Goal: Complete application form

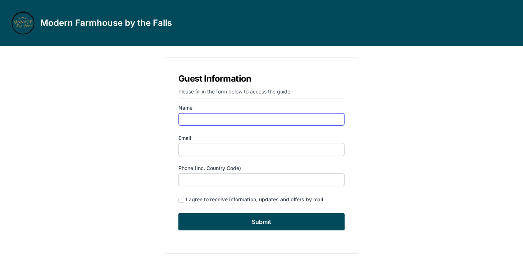
click at [228, 114] on input "Name" at bounding box center [261, 119] width 166 height 13
type input "[PERSON_NAME]"
type input "[PERSON_NAME][EMAIL_ADDRESS][PERSON_NAME][DOMAIN_NAME]"
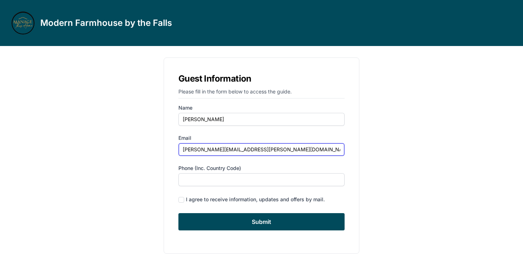
type input "6105745762"
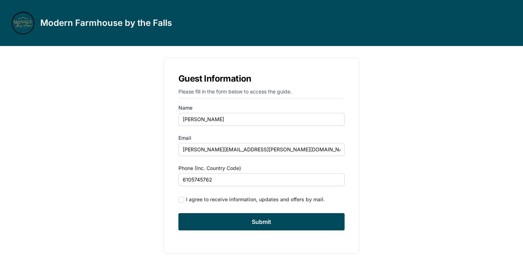
click at [209, 202] on div "I agree to receive information, updates and offers by mail." at bounding box center [255, 199] width 139 height 7
click at [183, 201] on input "checkbox" at bounding box center [181, 200] width 6 height 6
checkbox input "true"
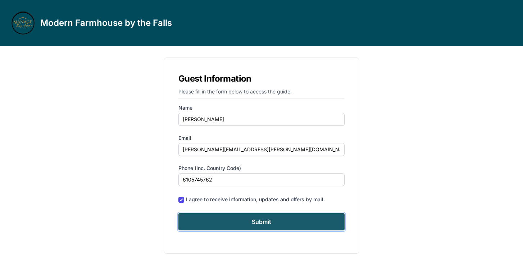
click at [210, 226] on input "Submit" at bounding box center [261, 221] width 166 height 17
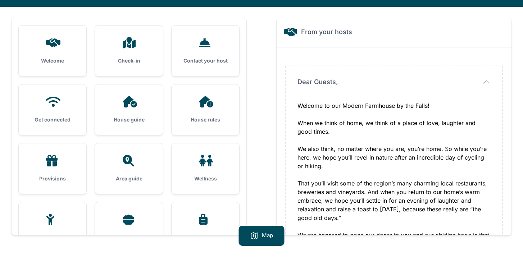
scroll to position [46, 0]
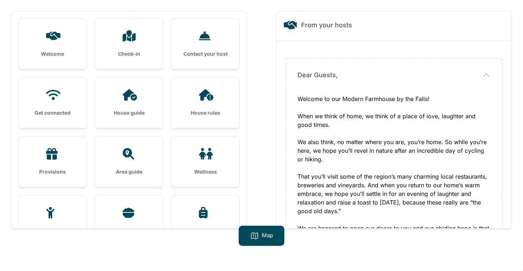
click at [210, 226] on div "Check-out" at bounding box center [206, 221] width 68 height 50
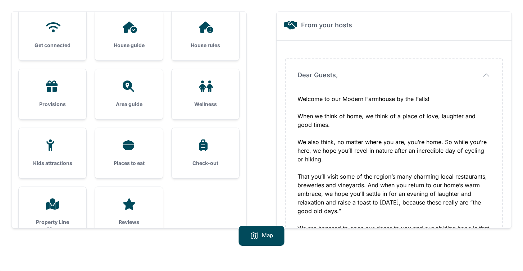
scroll to position [91, 0]
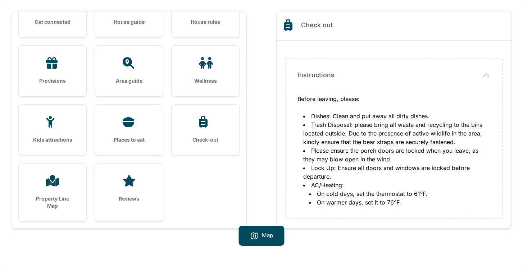
click at [211, 226] on div "Welcome Check-in Contact your host Get connected House guide" at bounding box center [129, 120] width 235 height 217
click at [210, 226] on div "Welcome Check-in Contact your host Get connected House guide" at bounding box center [129, 120] width 235 height 217
drag, startPoint x: 168, startPoint y: 229, endPoint x: 164, endPoint y: 221, distance: 8.8
click at [164, 221] on div "Welcome Check-in Contact your host Get connected House guide" at bounding box center [261, 135] width 523 height 271
click at [164, 221] on div "Welcome Check-in Contact your host Get connected House guide" at bounding box center [129, 120] width 235 height 217
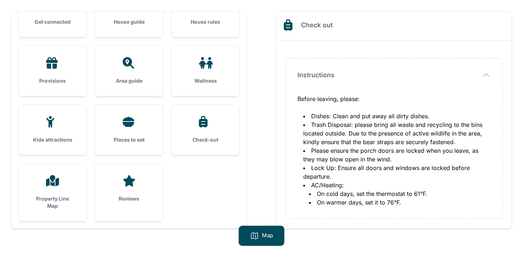
click at [164, 221] on div "Welcome Check-in Contact your host Get connected House guide" at bounding box center [129, 120] width 235 height 217
click at [168, 220] on ul "Welcome Check-in Contact your host Get connected House guide" at bounding box center [129, 74] width 220 height 293
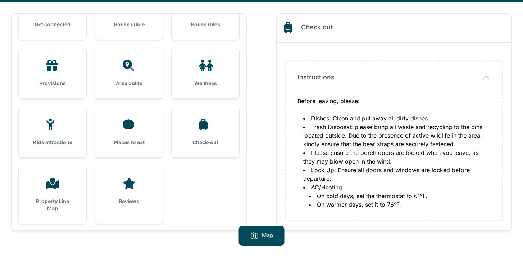
click at [166, 220] on ul "Welcome Check-in Contact your host Get connected House guide" at bounding box center [129, 76] width 220 height 293
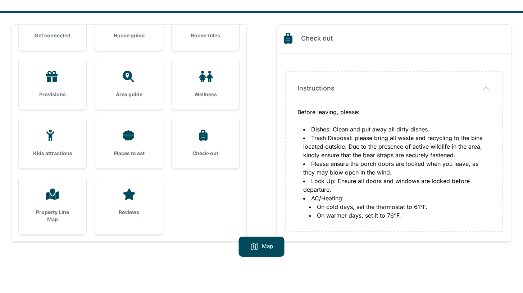
scroll to position [91, 0]
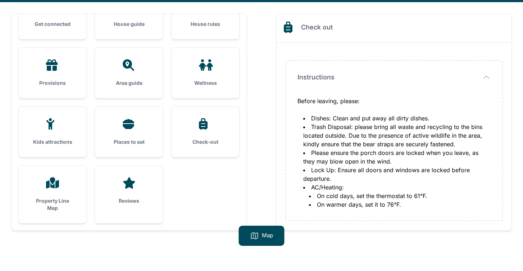
click at [0, 0] on div "Guide Details Guide Link Copy the link below to share with other guests. [URL][…" at bounding box center [261, 114] width 523 height 317
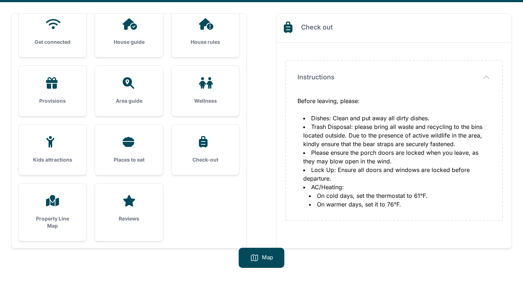
scroll to position [73, 0]
click at [123, 34] on div "House guide" at bounding box center [129, 32] width 68 height 50
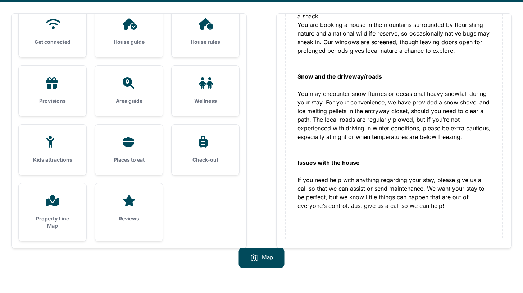
scroll to position [46, 0]
